Goal: Transaction & Acquisition: Purchase product/service

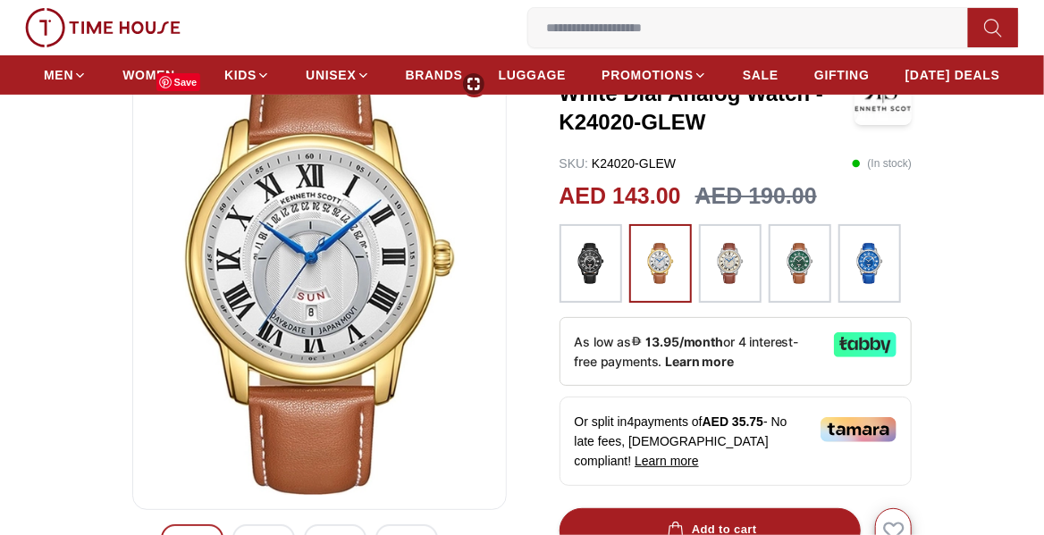
click at [361, 293] on img at bounding box center [319, 280] width 344 height 429
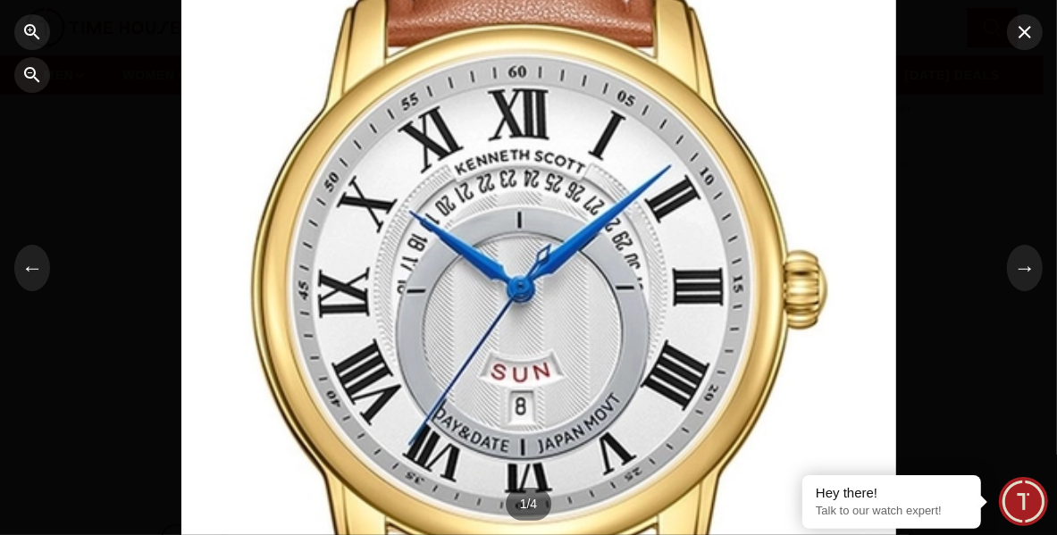
drag, startPoint x: 700, startPoint y: 385, endPoint x: 710, endPoint y: 232, distance: 153.1
click at [710, 232] on div at bounding box center [538, 119] width 715 height 482
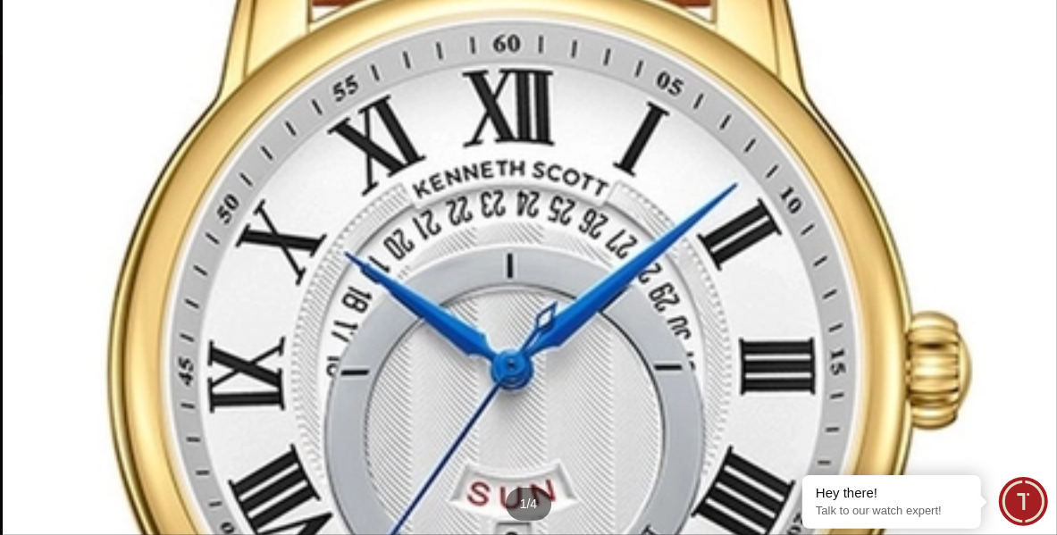
click at [710, 234] on div at bounding box center [539, 114] width 1072 height 723
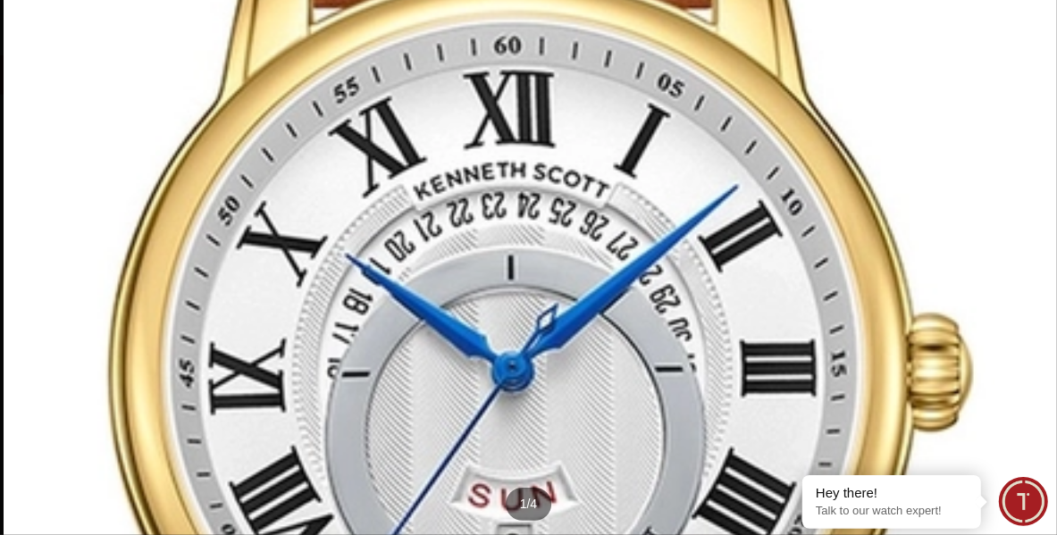
drag, startPoint x: 710, startPoint y: 234, endPoint x: 813, endPoint y: 275, distance: 111.5
click at [813, 275] on div at bounding box center [540, 116] width 1072 height 723
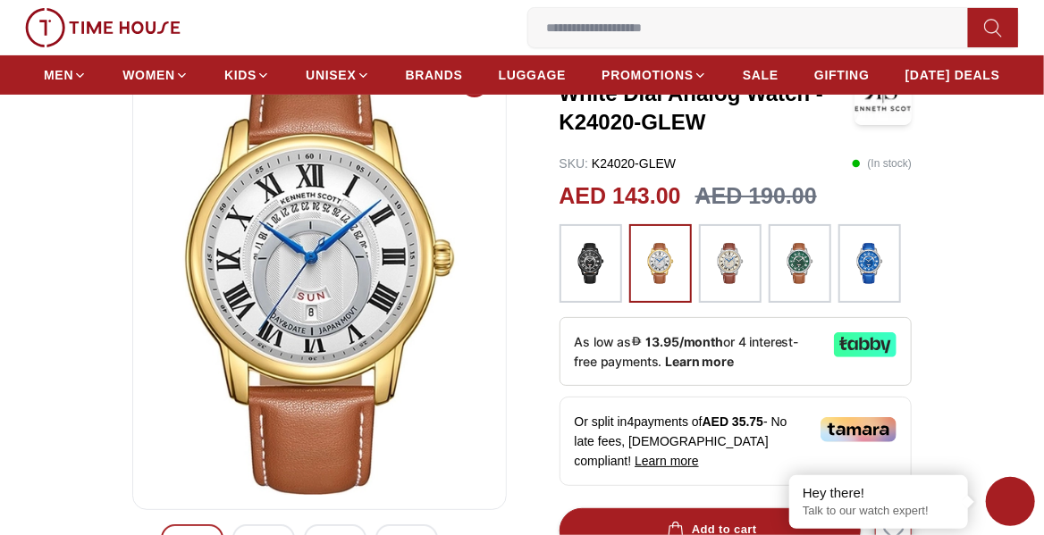
scroll to position [177, 0]
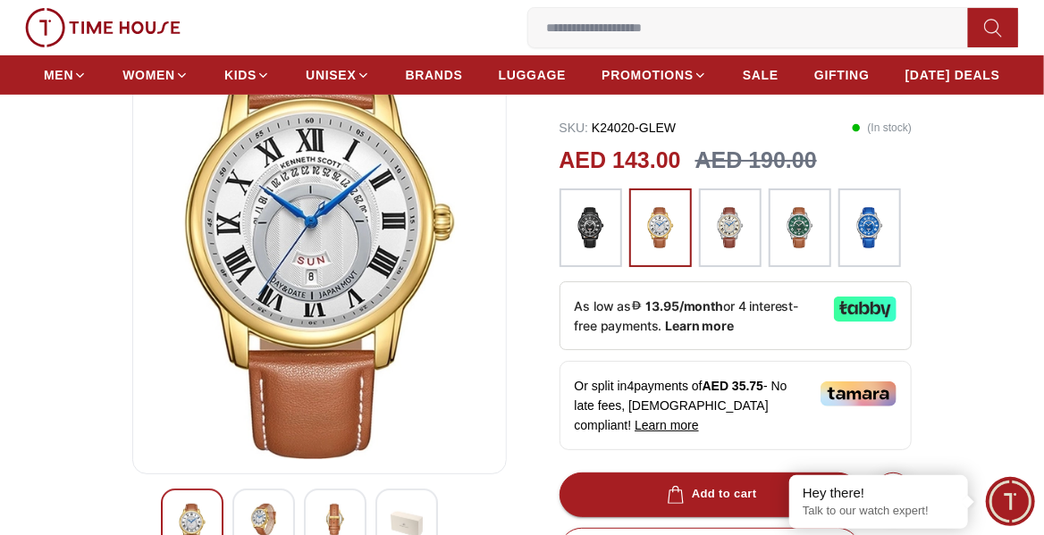
click at [253, 508] on img at bounding box center [264, 520] width 32 height 32
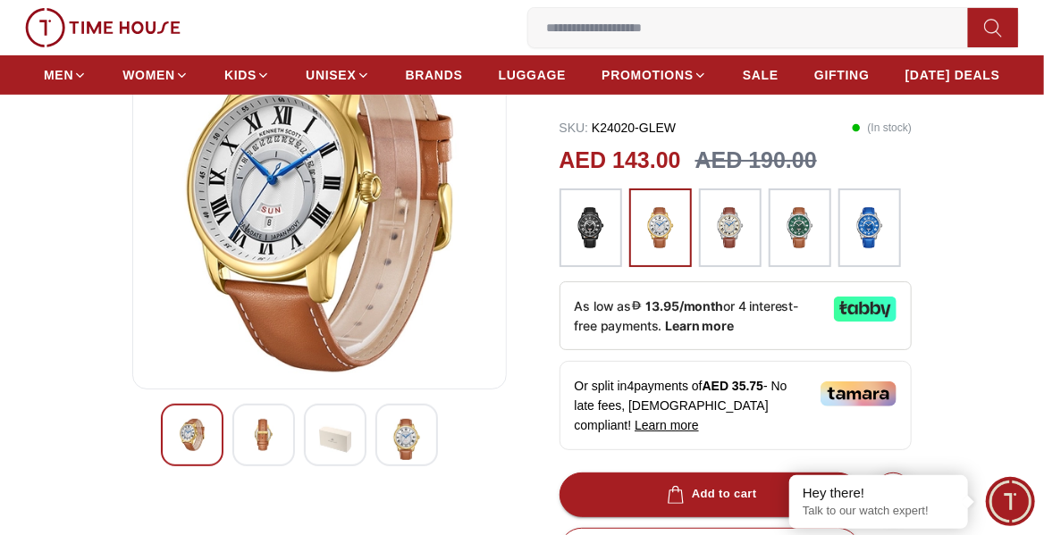
click at [341, 432] on img at bounding box center [335, 439] width 32 height 41
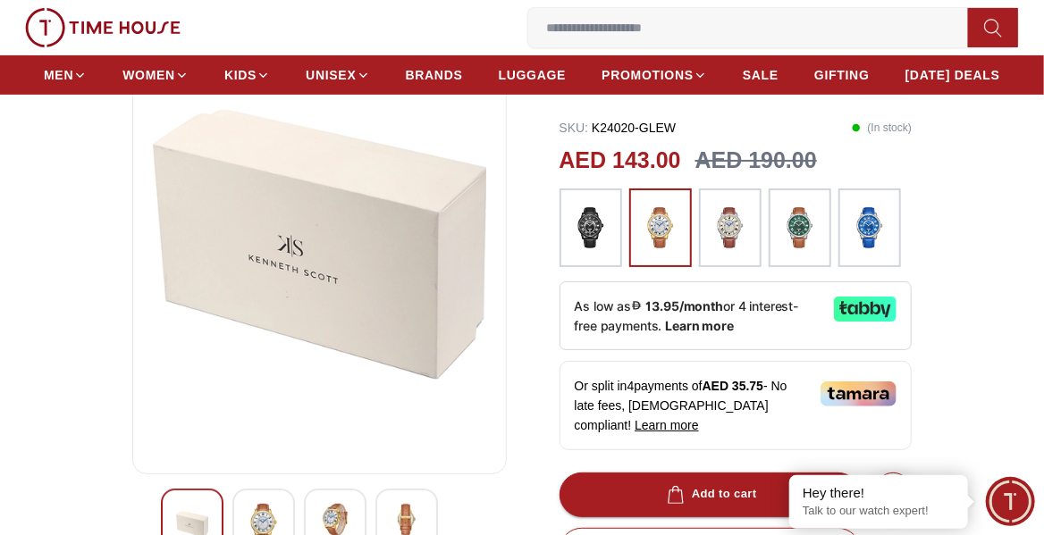
click at [391, 520] on img at bounding box center [407, 520] width 32 height 32
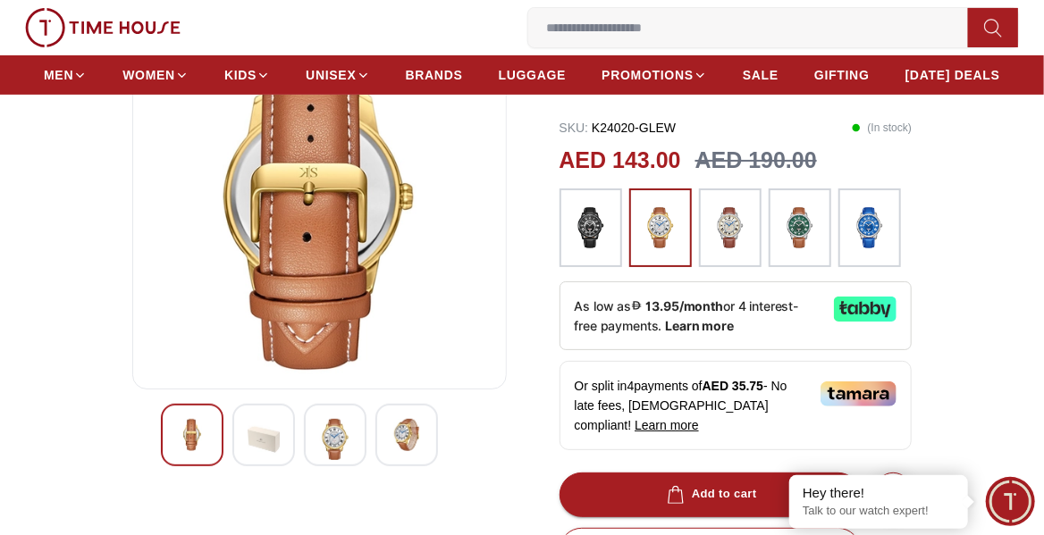
click at [728, 230] on img at bounding box center [730, 228] width 45 height 61
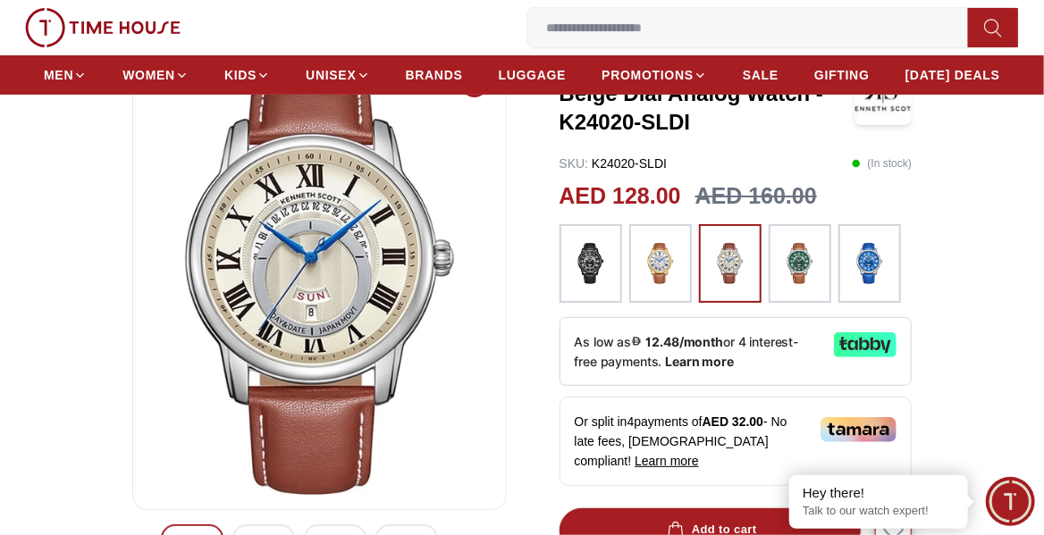
scroll to position [106, 0]
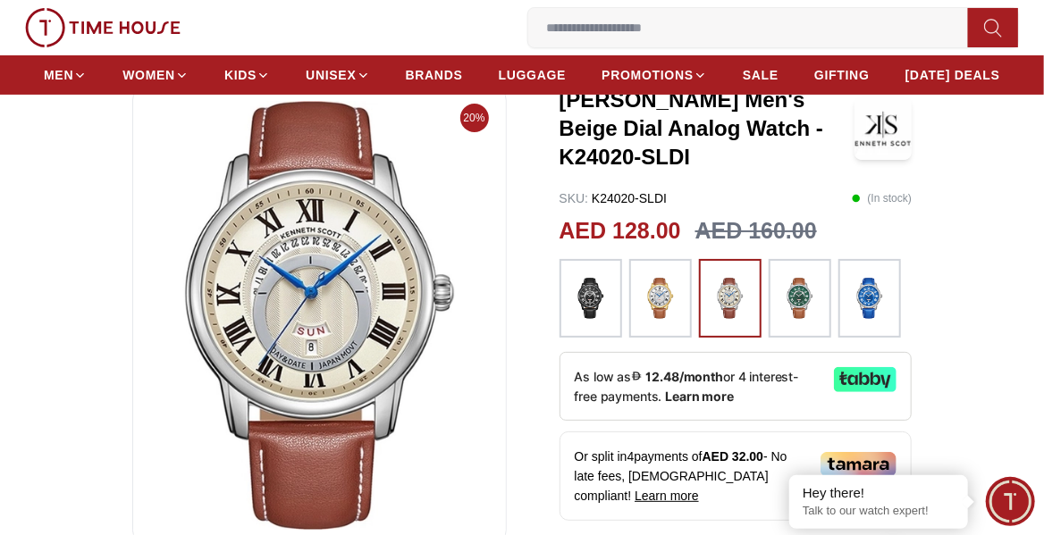
click at [645, 298] on img at bounding box center [660, 298] width 45 height 61
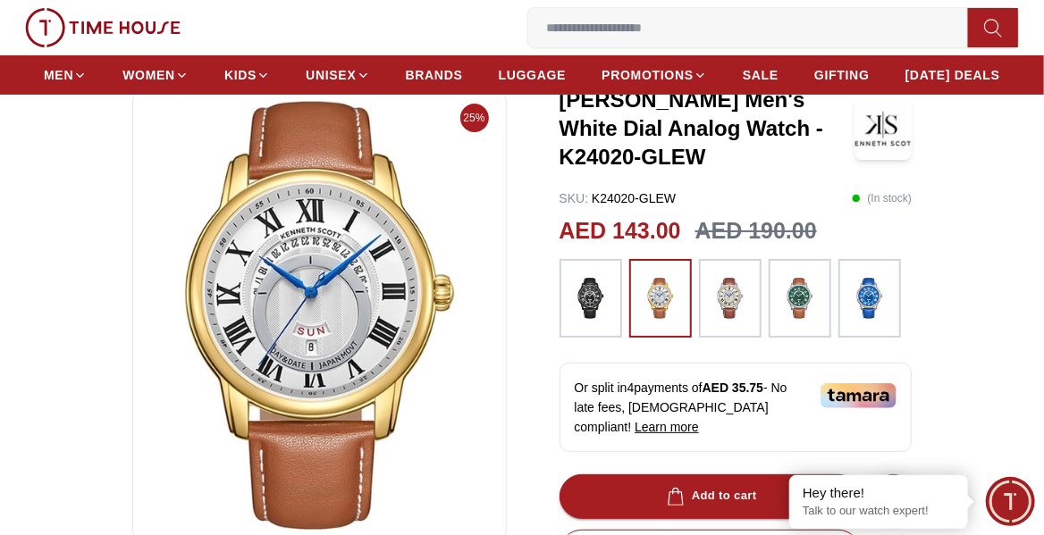
click at [726, 309] on img at bounding box center [730, 298] width 45 height 61
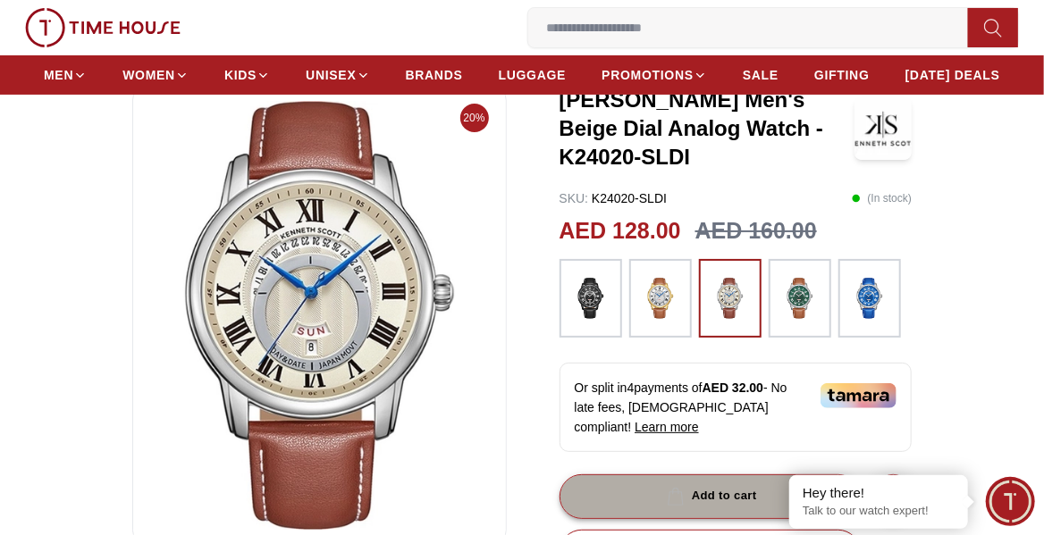
click at [712, 486] on div "Add to cart" at bounding box center [710, 496] width 94 height 21
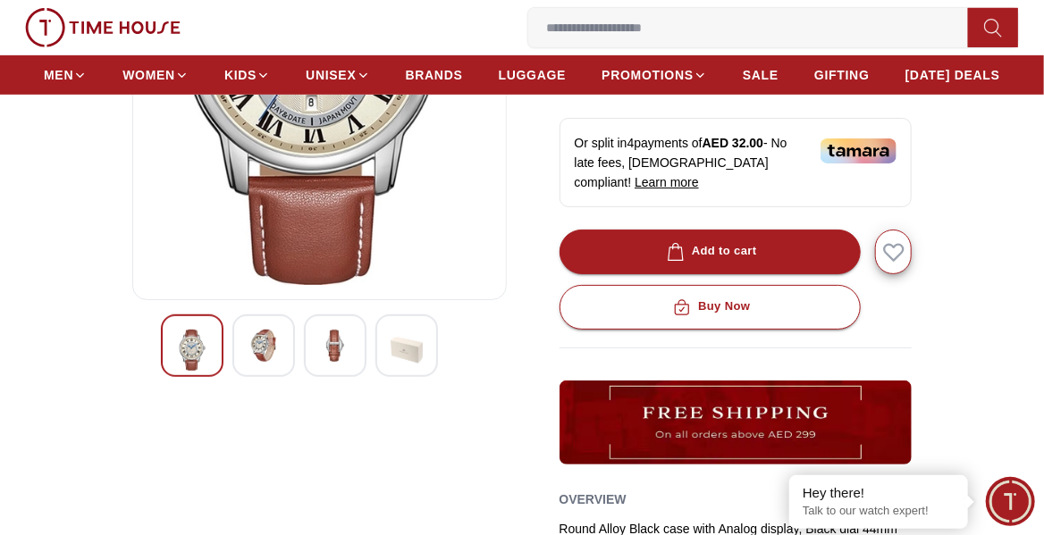
scroll to position [390, 0]
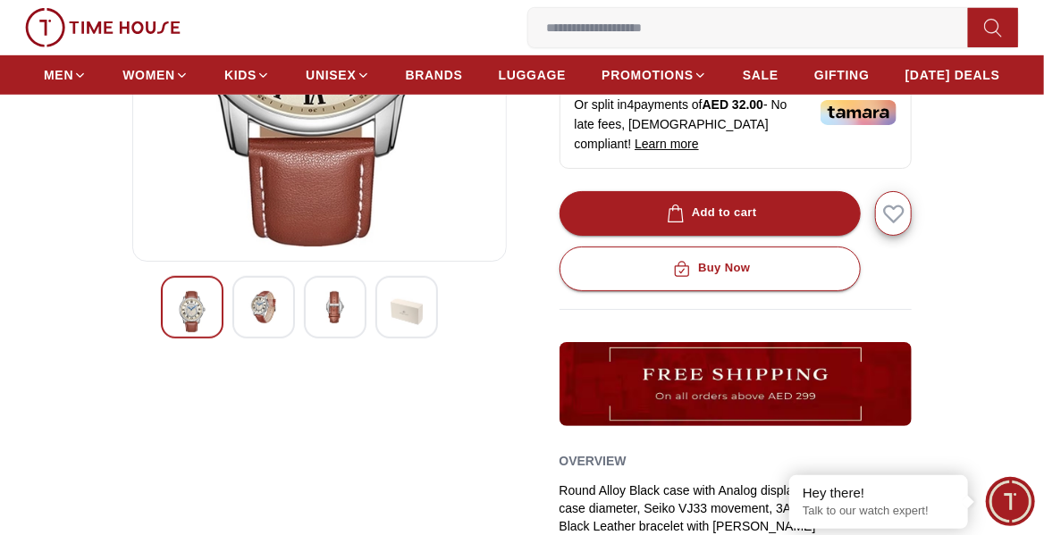
click at [987, 24] on icon at bounding box center [993, 28] width 18 height 21
